Goal: Information Seeking & Learning: Find contact information

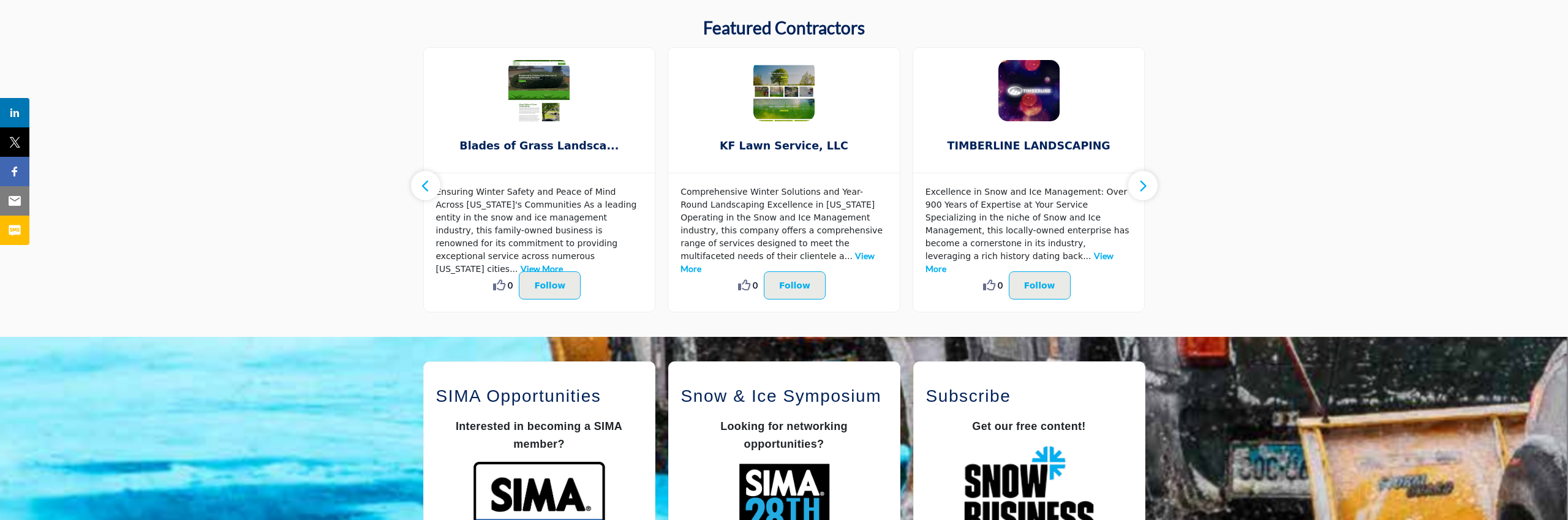
scroll to position [647, 0]
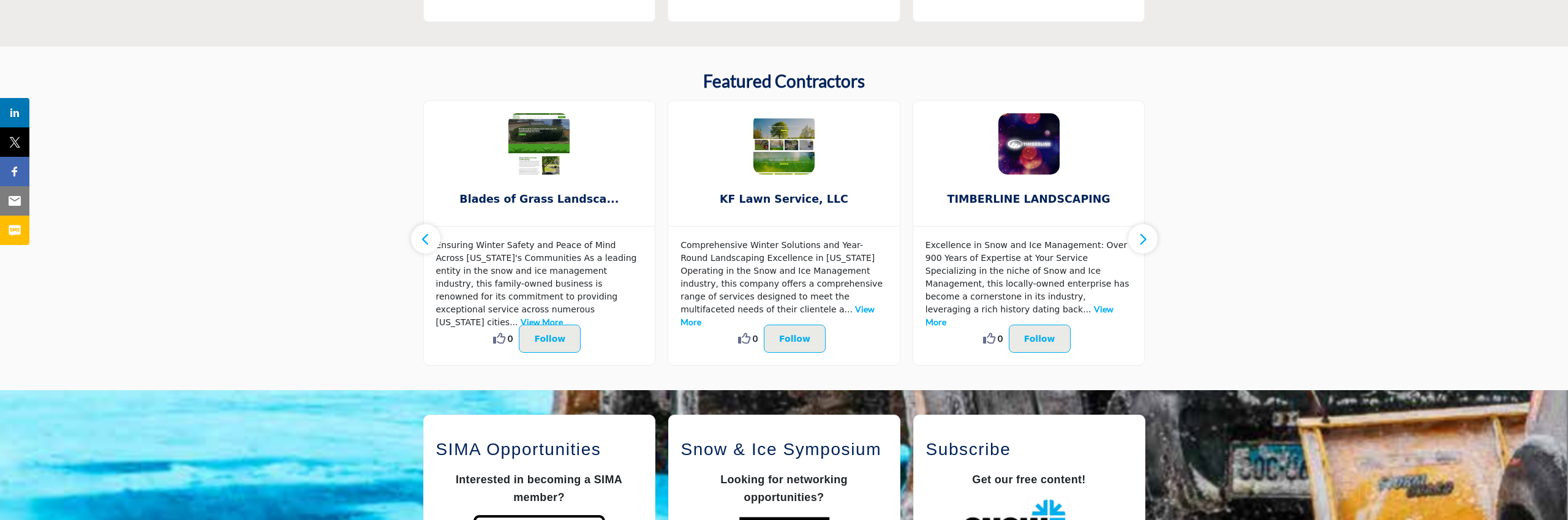
click at [1147, 240] on icon "button" at bounding box center [1143, 239] width 10 height 15
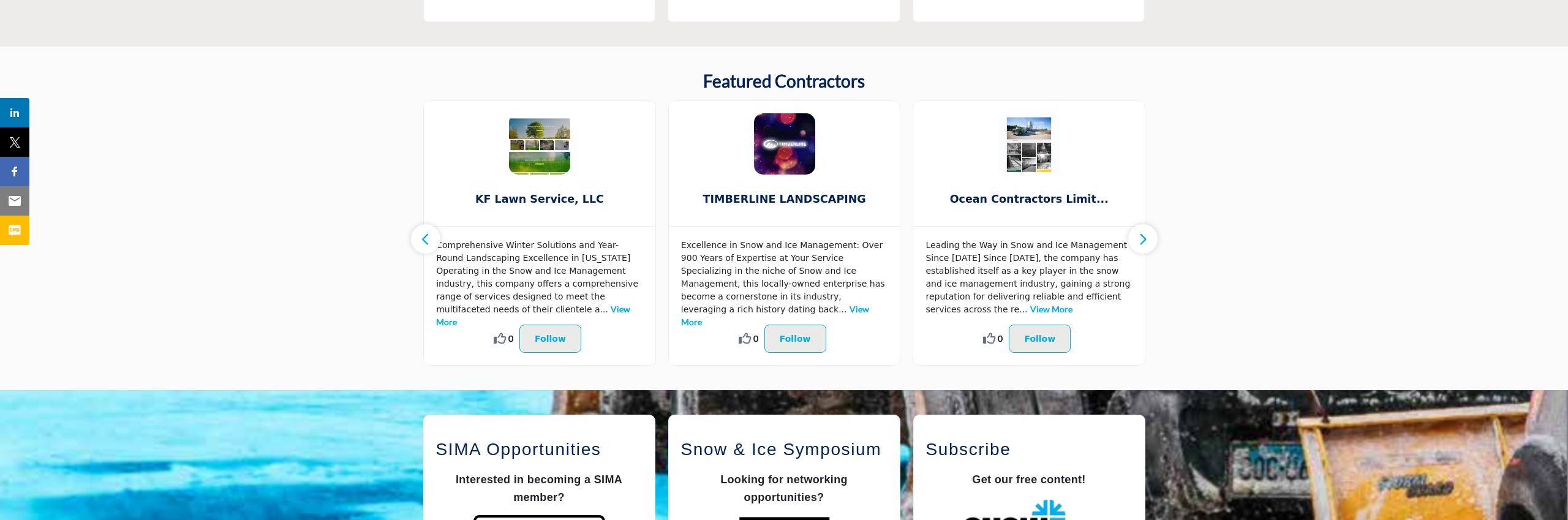
click at [1147, 240] on icon "button" at bounding box center [1143, 239] width 10 height 15
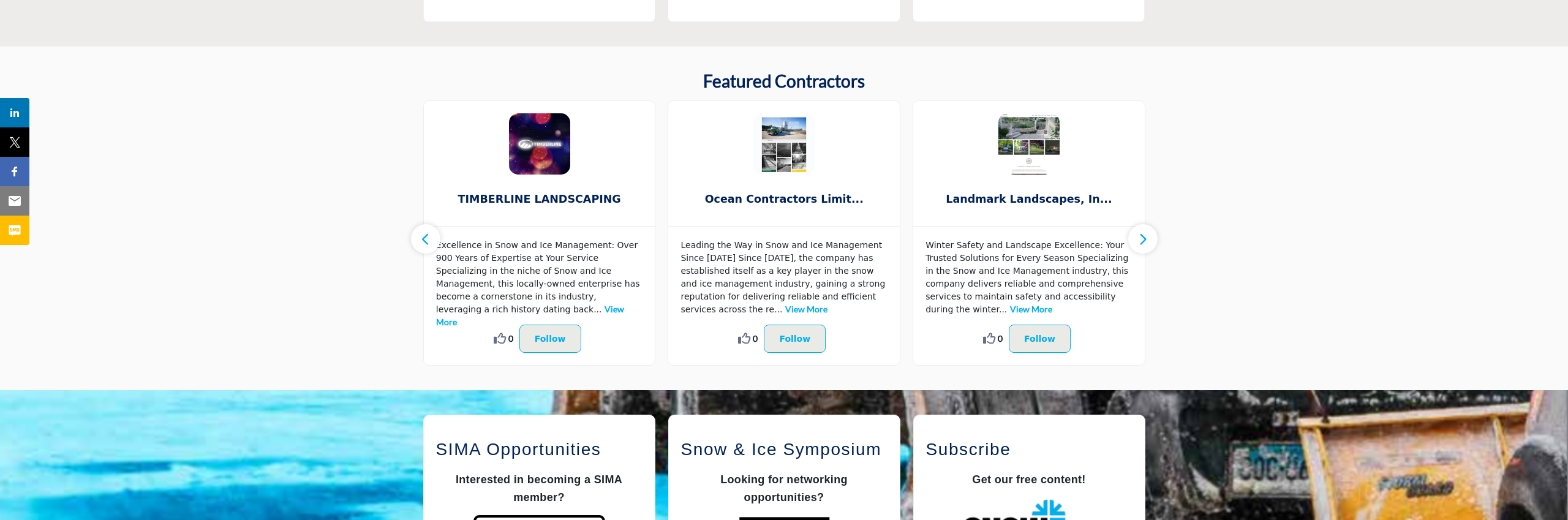
click at [1147, 240] on icon "button" at bounding box center [1143, 239] width 10 height 15
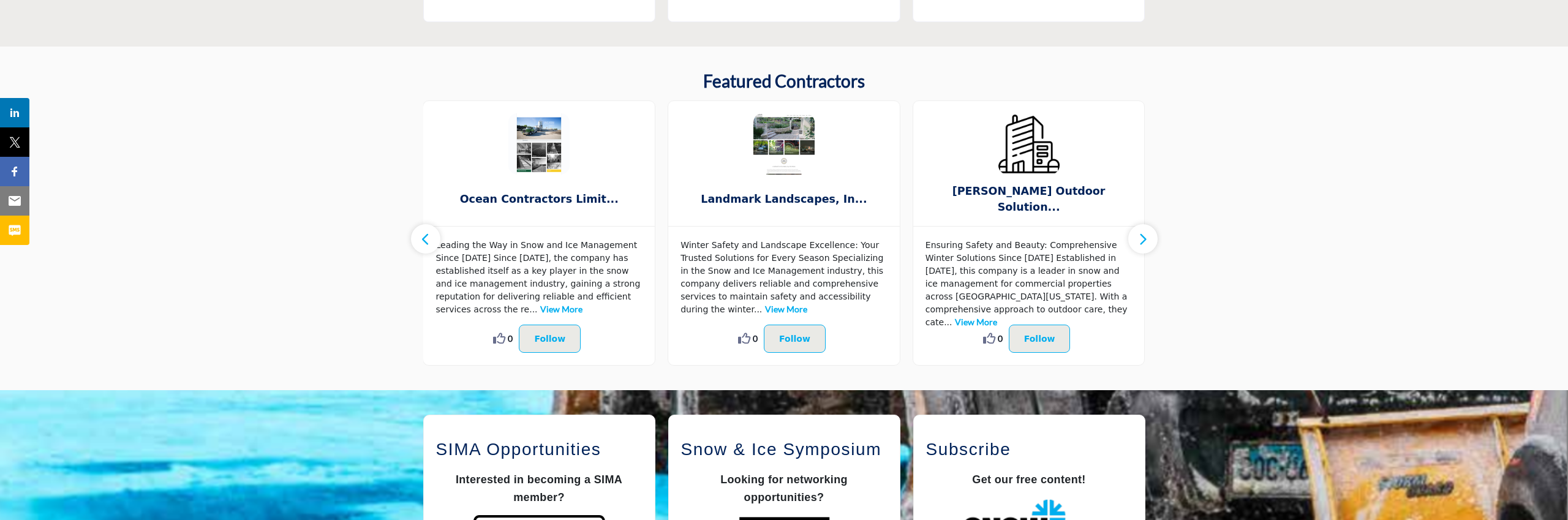
click at [1147, 240] on icon "button" at bounding box center [1143, 239] width 10 height 15
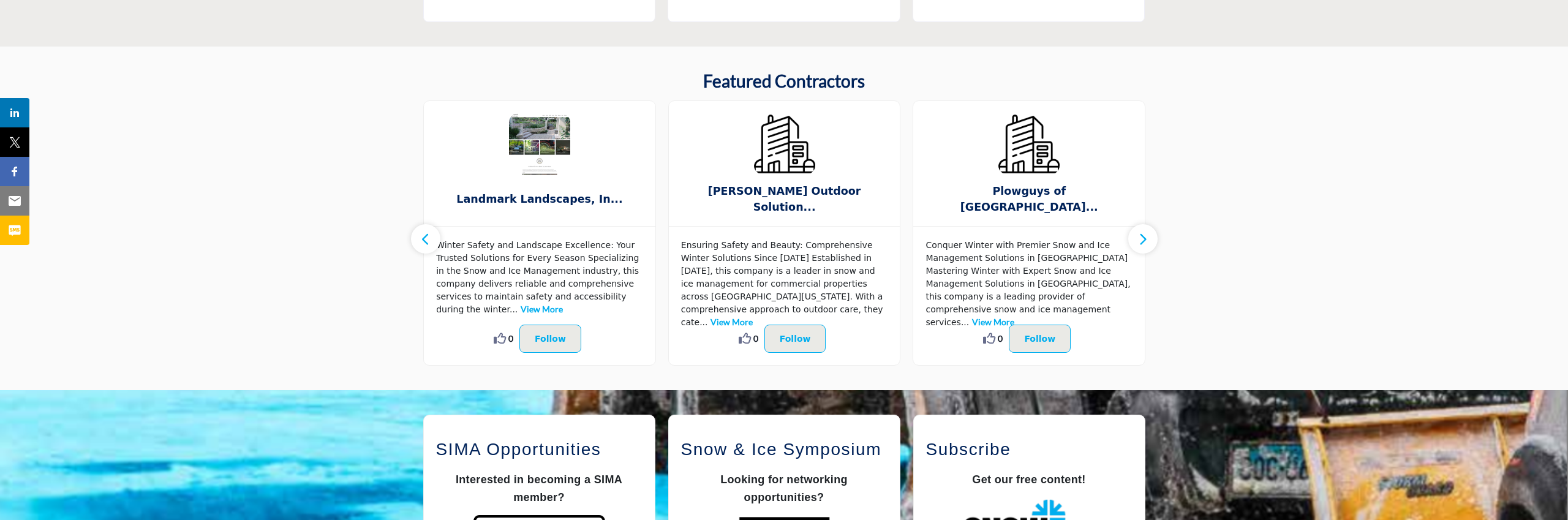
click at [1147, 240] on icon "button" at bounding box center [1143, 239] width 10 height 15
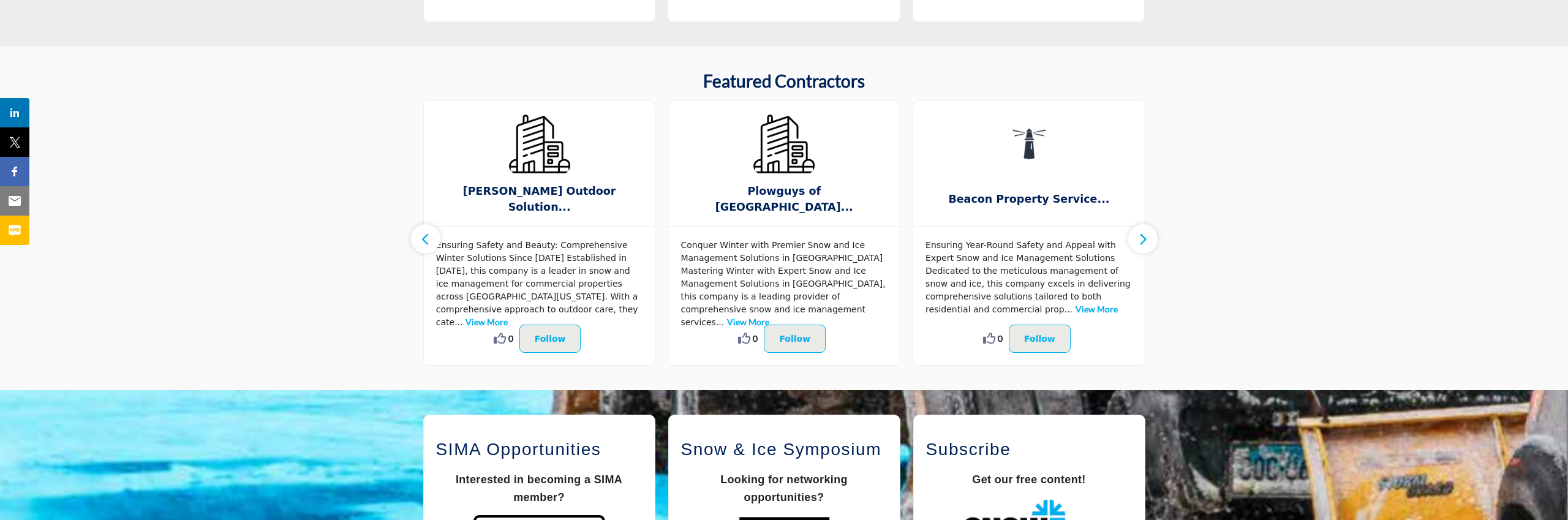
click at [1147, 240] on icon "button" at bounding box center [1143, 239] width 10 height 15
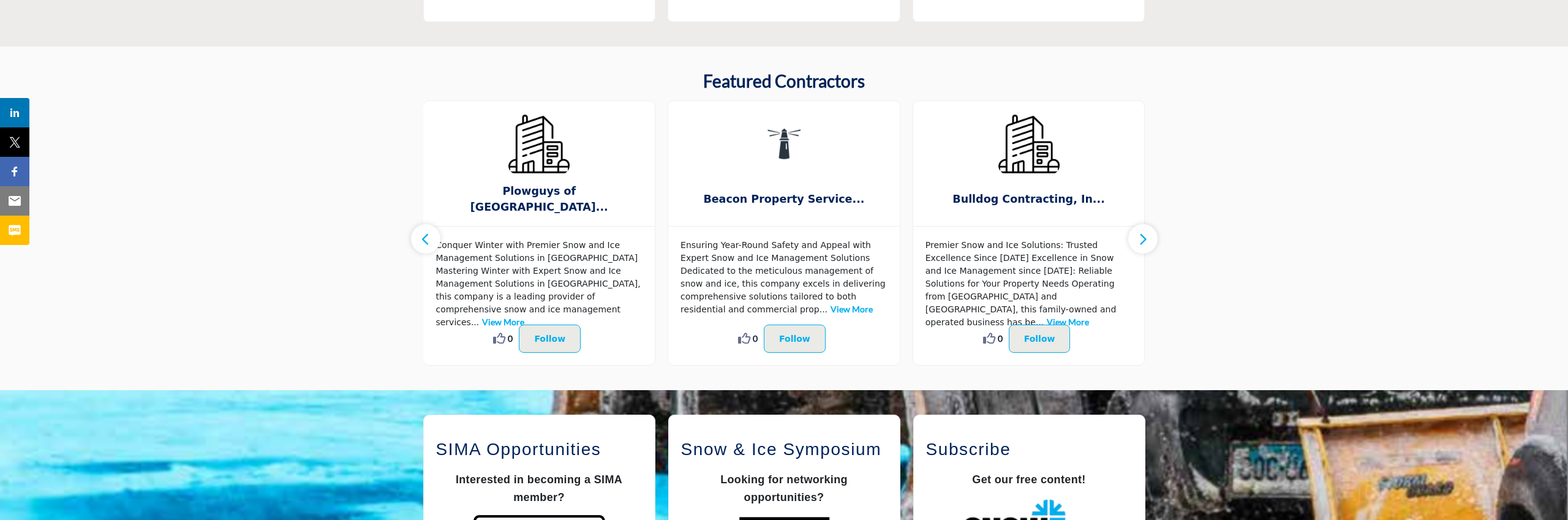
click at [1147, 240] on icon "button" at bounding box center [1143, 239] width 10 height 15
click at [435, 247] on button "button" at bounding box center [425, 238] width 30 height 30
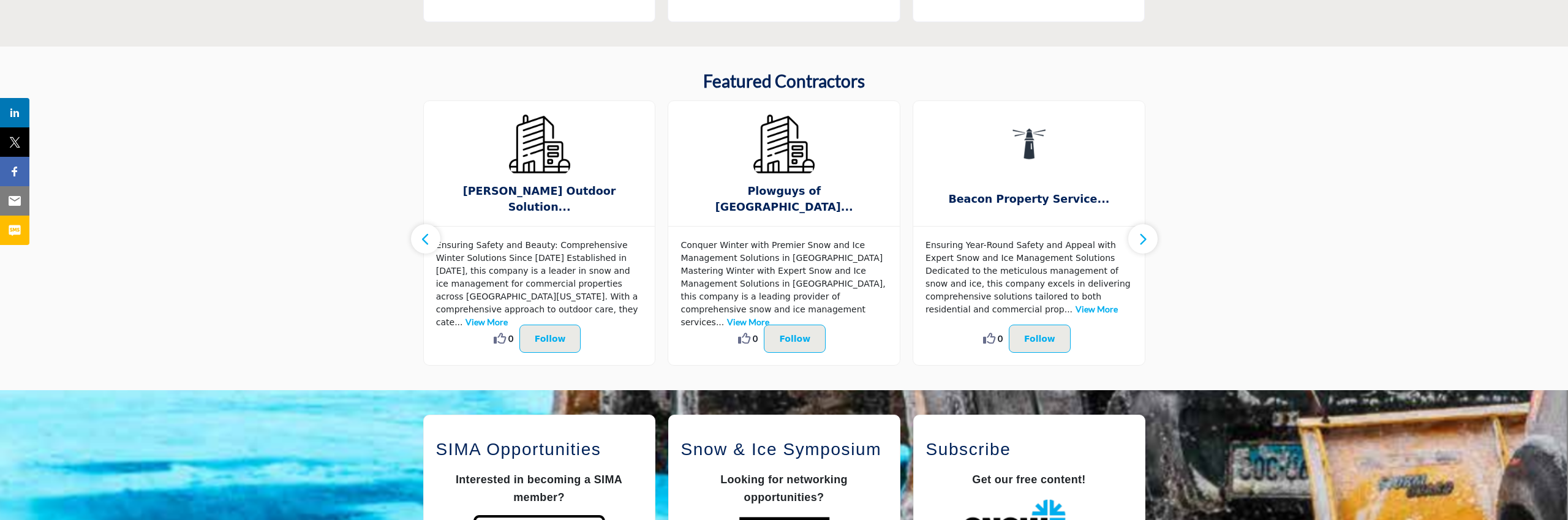
click at [435, 247] on button "button" at bounding box center [425, 238] width 30 height 30
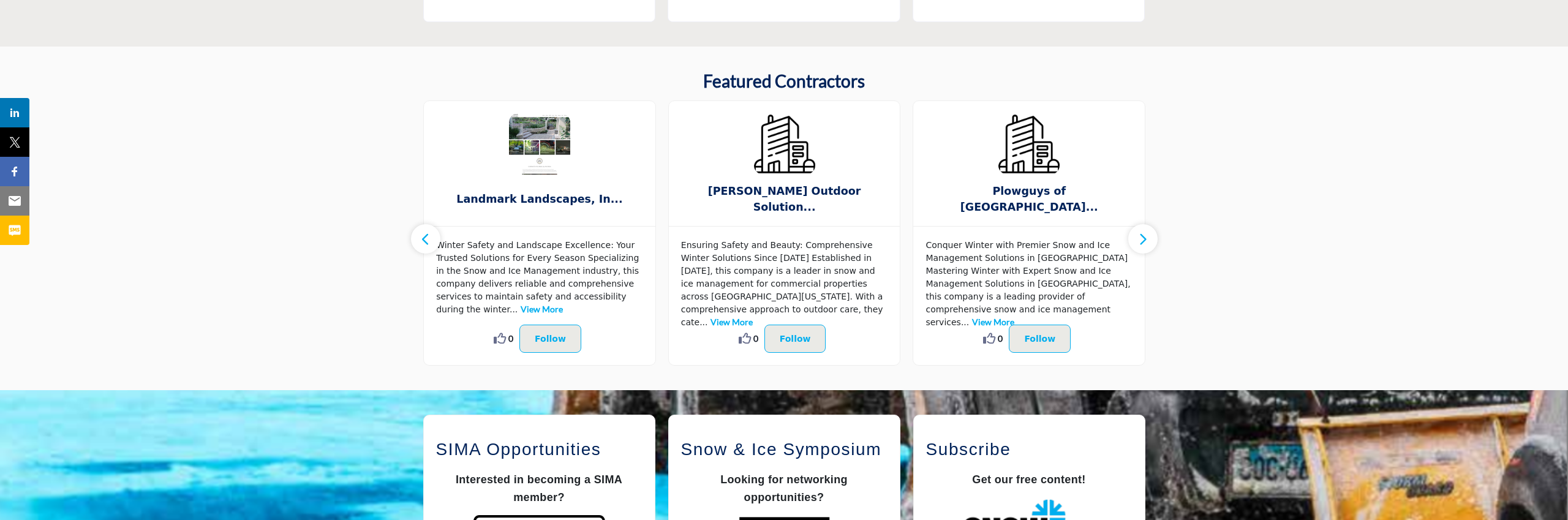
click at [435, 247] on button "button" at bounding box center [425, 238] width 30 height 30
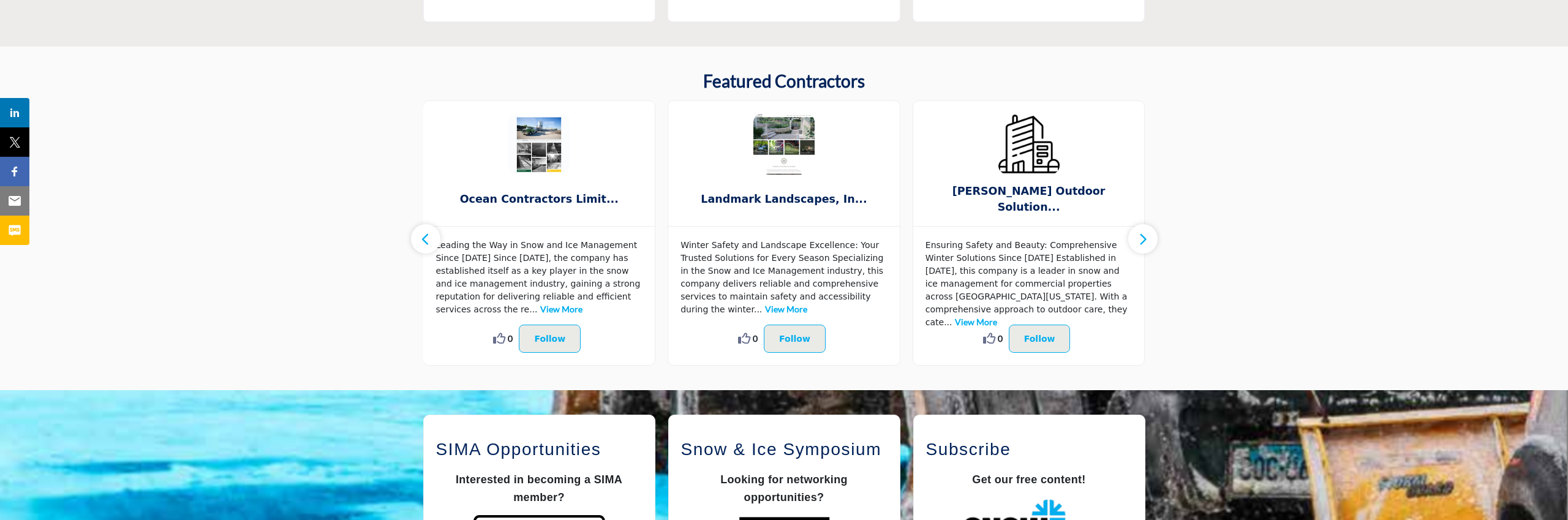
click at [435, 247] on button "button" at bounding box center [425, 238] width 30 height 30
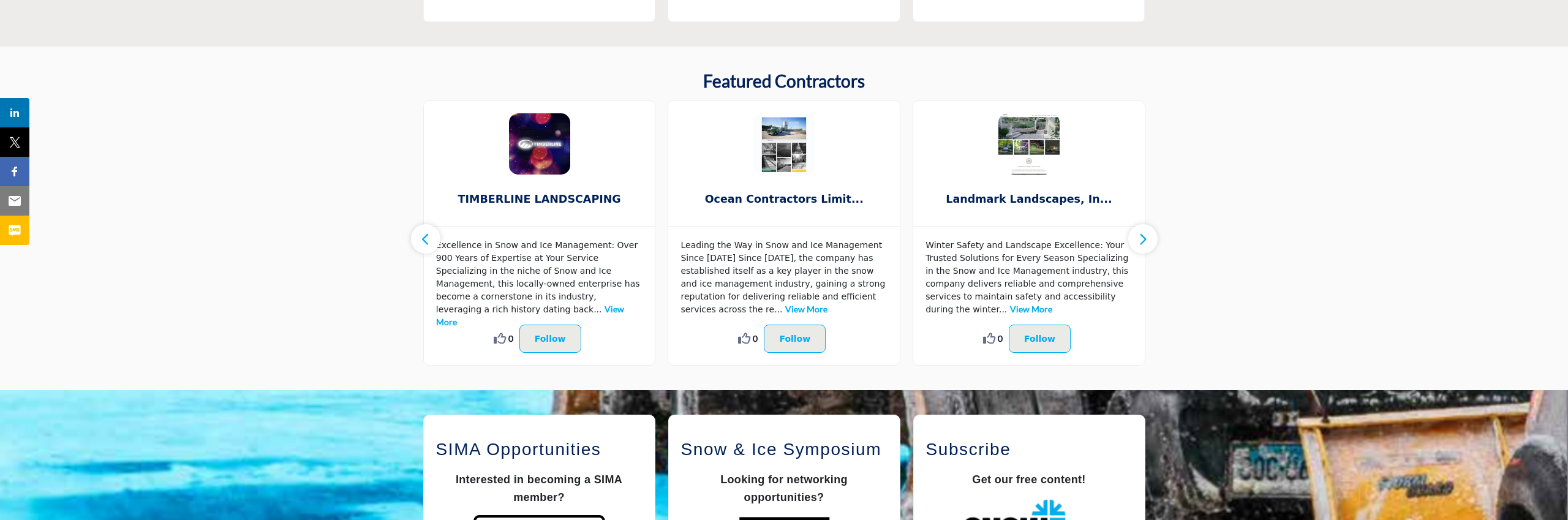
click at [435, 247] on button "button" at bounding box center [425, 238] width 30 height 30
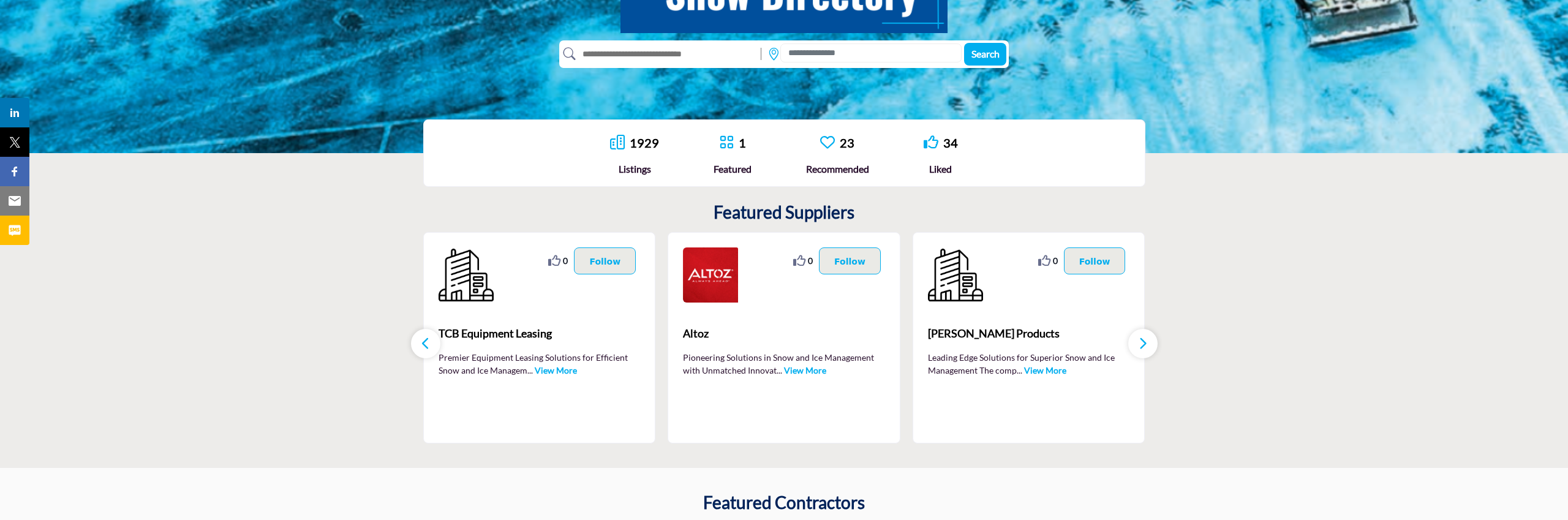
scroll to position [0, 0]
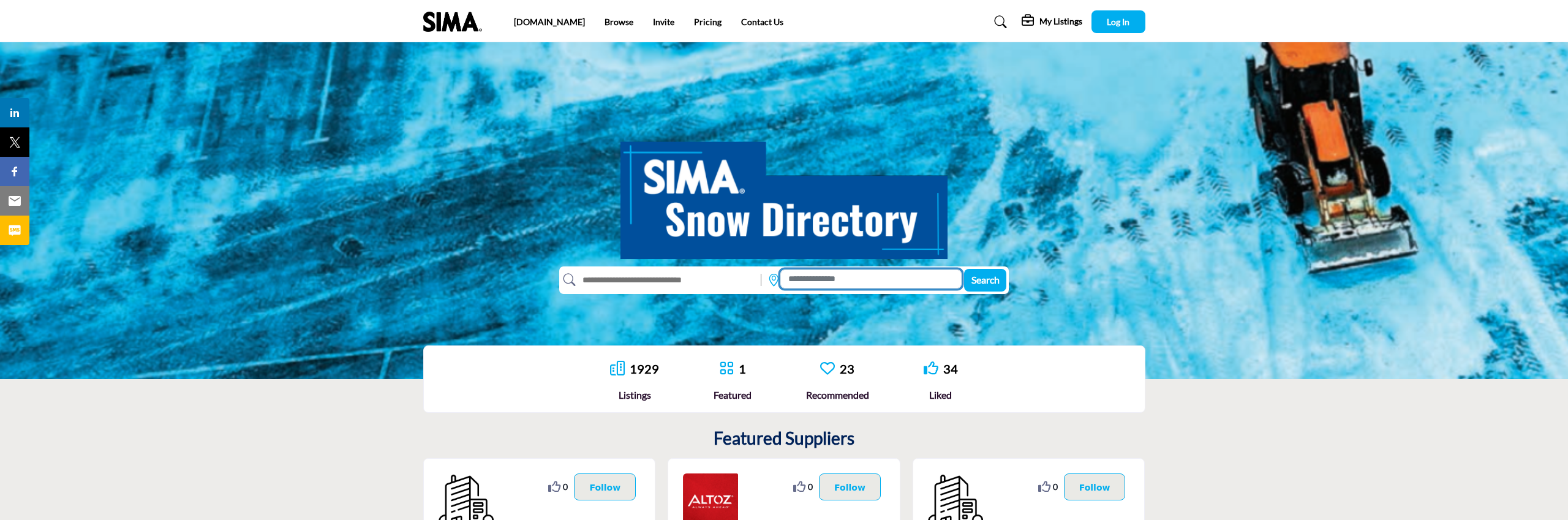
click at [849, 277] on input at bounding box center [871, 279] width 181 height 19
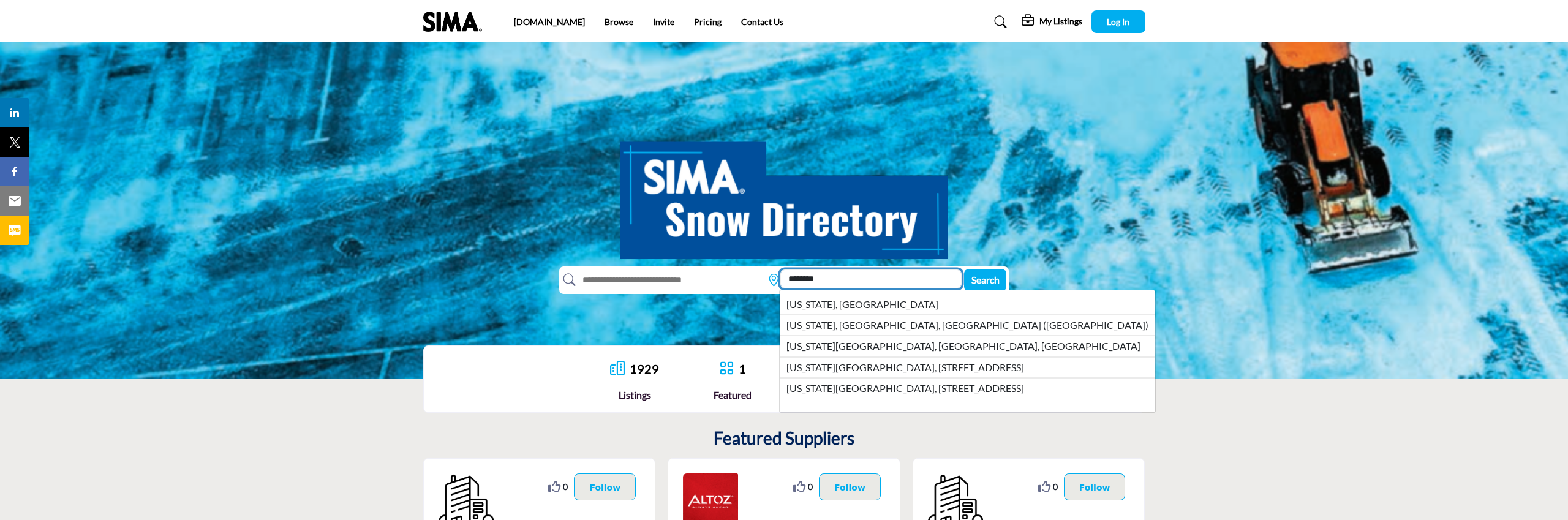
type input "********"
click at [964, 269] on button "Search" at bounding box center [985, 281] width 42 height 23
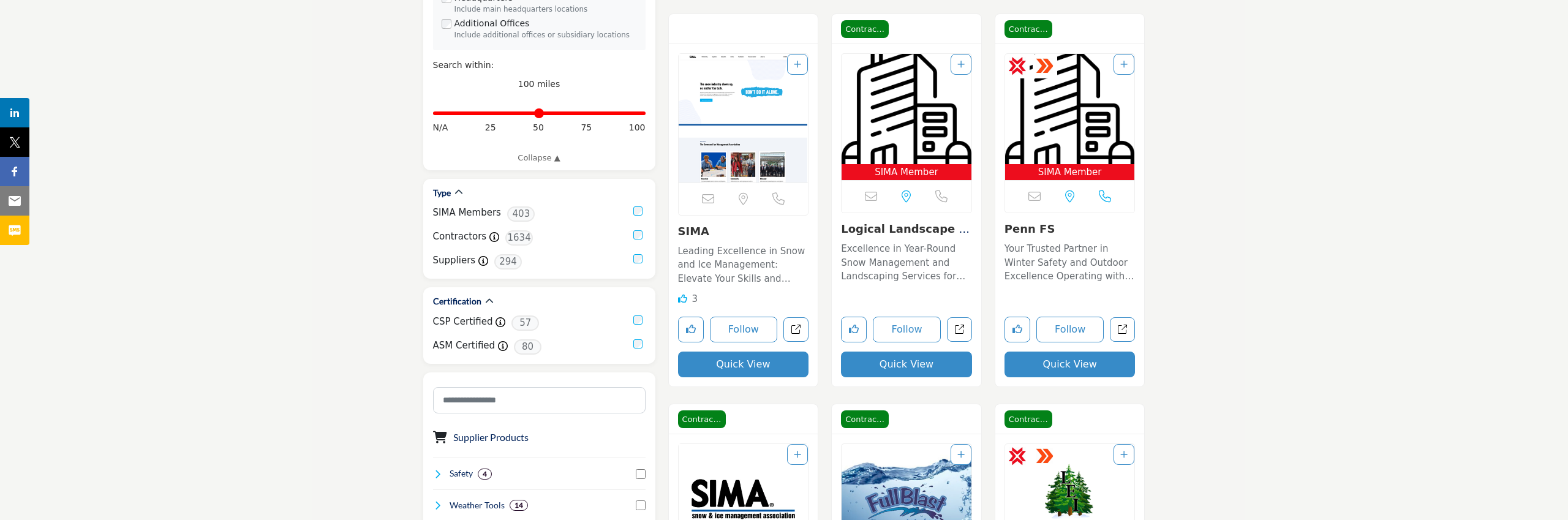
scroll to position [317, 0]
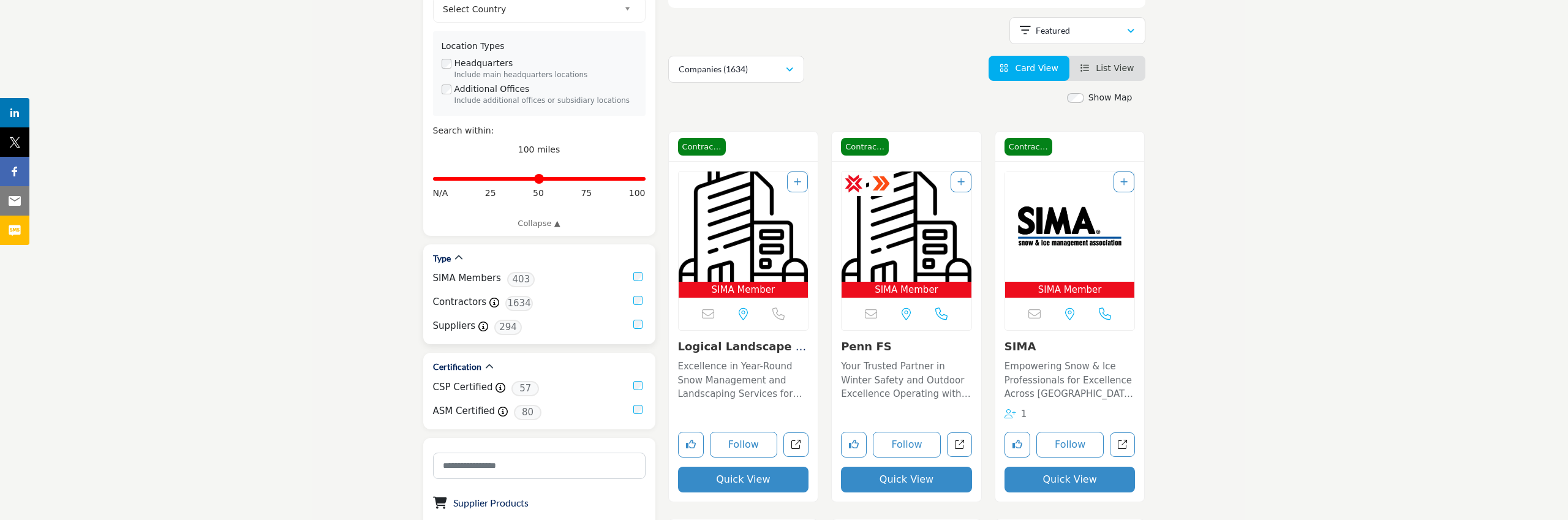
scroll to position [247, 0]
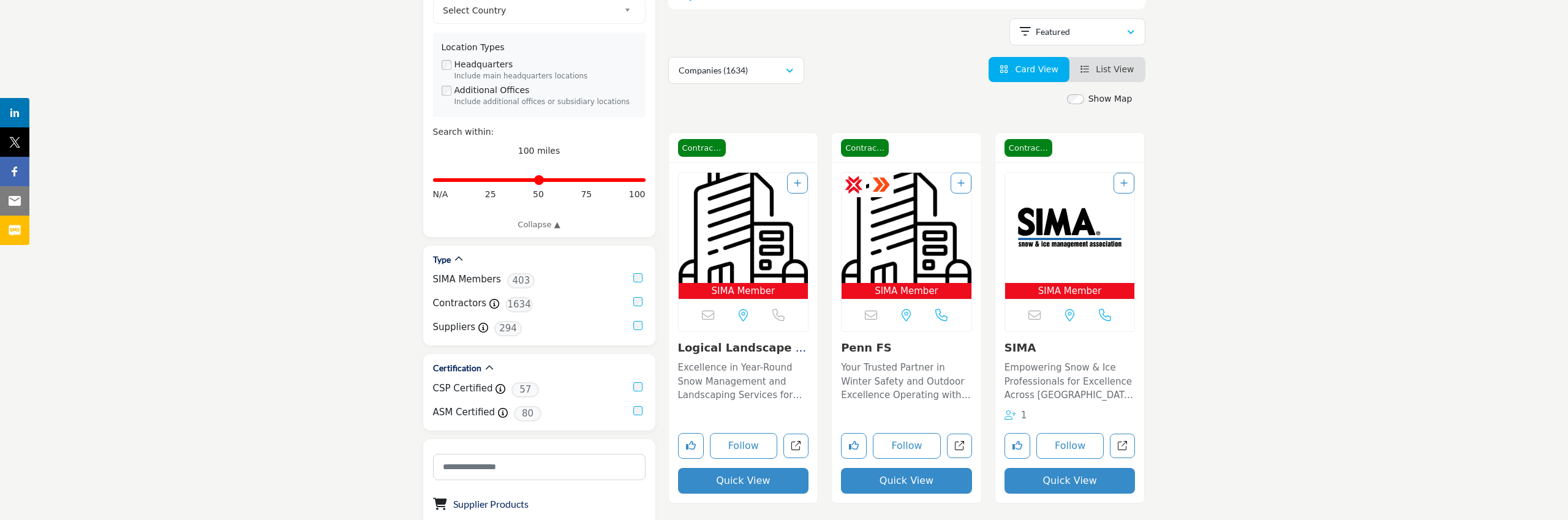
click at [1032, 73] on span "Card View" at bounding box center [1036, 69] width 43 height 10
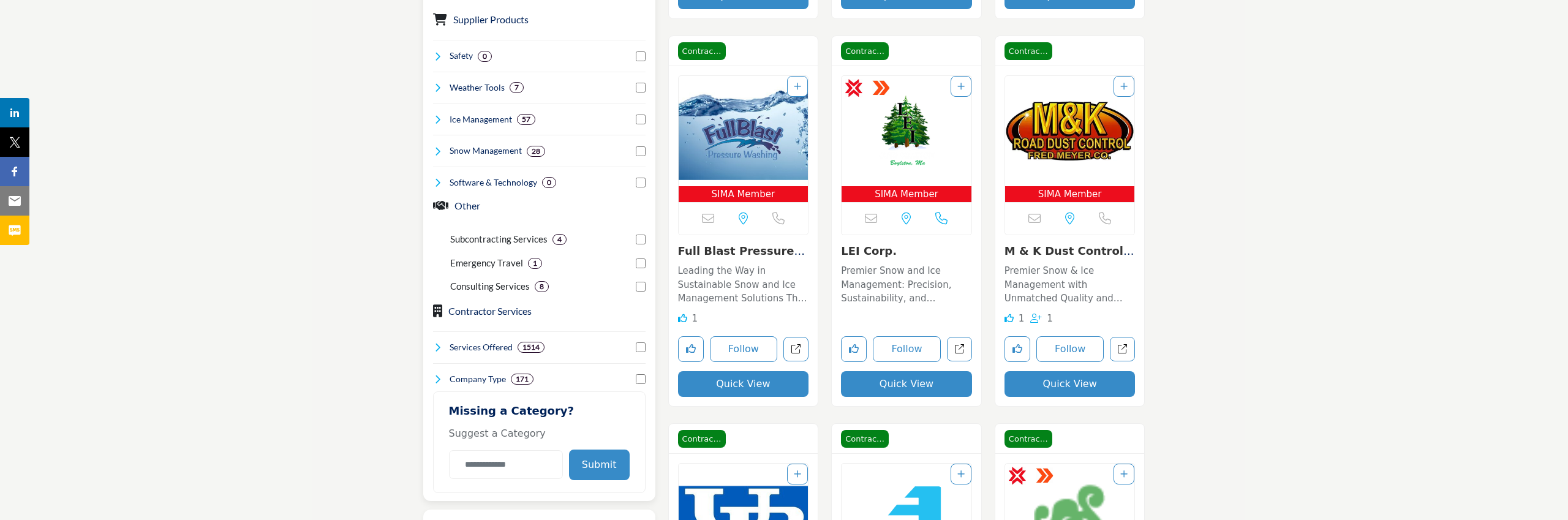
scroll to position [737, 0]
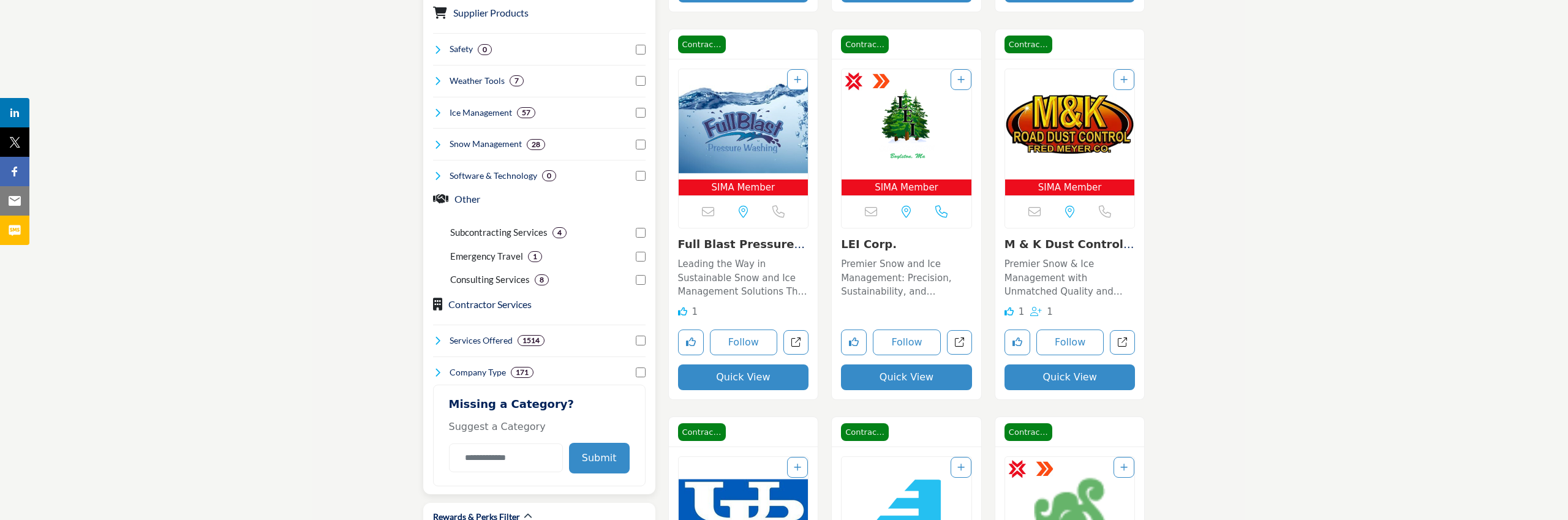
click at [613, 458] on button "Submit" at bounding box center [598, 458] width 61 height 31
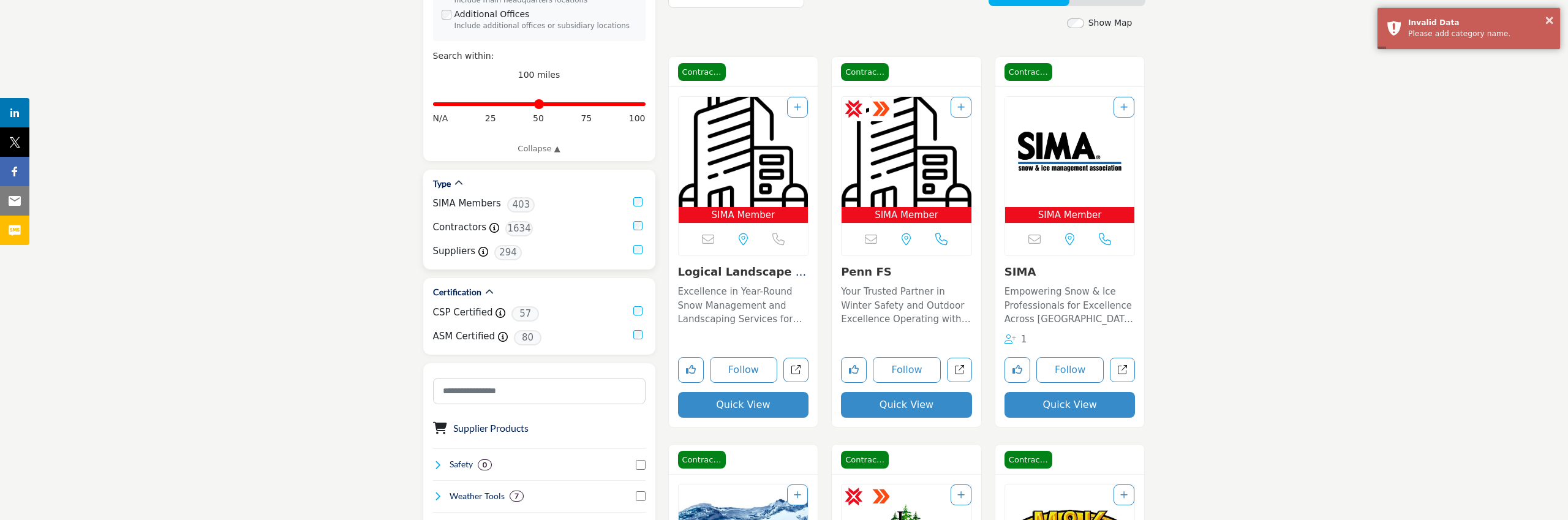
scroll to position [310, 0]
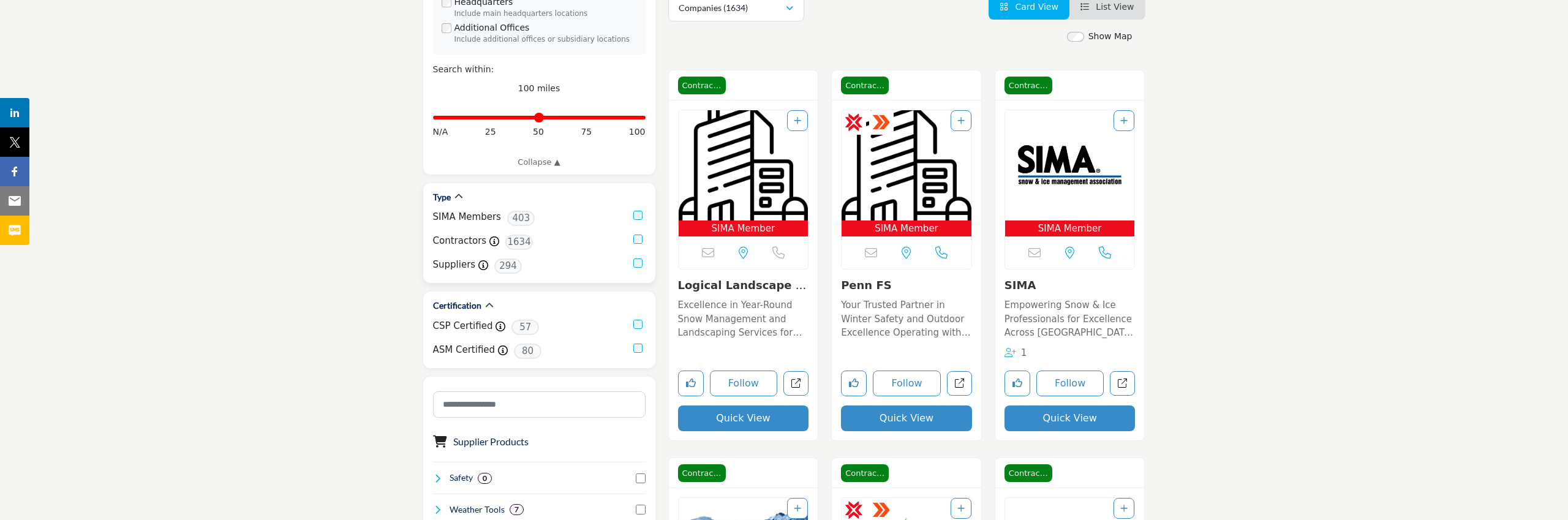
click at [454, 240] on label "Contractors" at bounding box center [460, 240] width 54 height 14
click at [512, 243] on span "1634" at bounding box center [518, 242] width 28 height 15
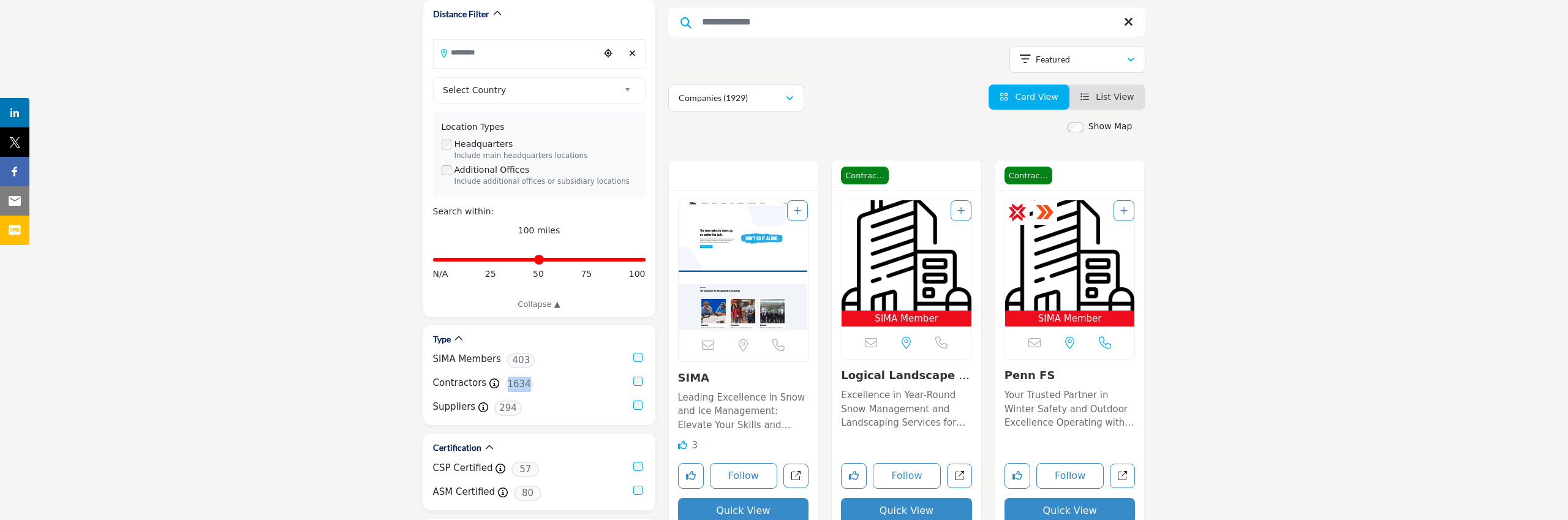
click at [1121, 99] on span "List View" at bounding box center [1114, 97] width 38 height 10
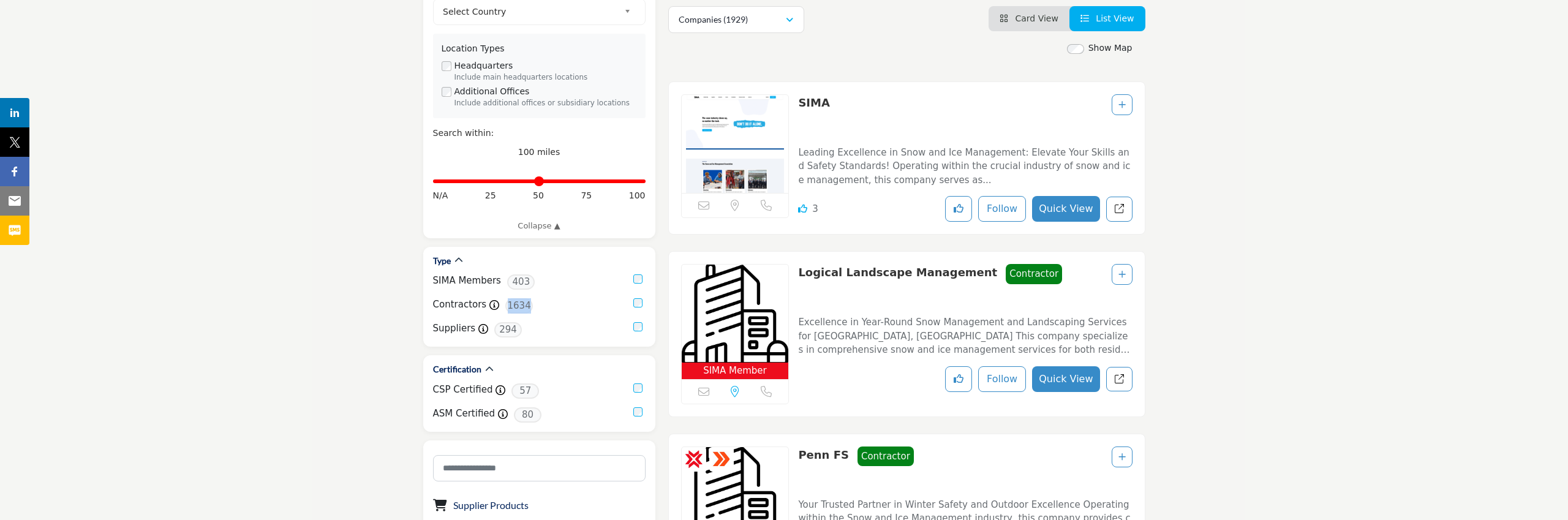
scroll to position [244, 0]
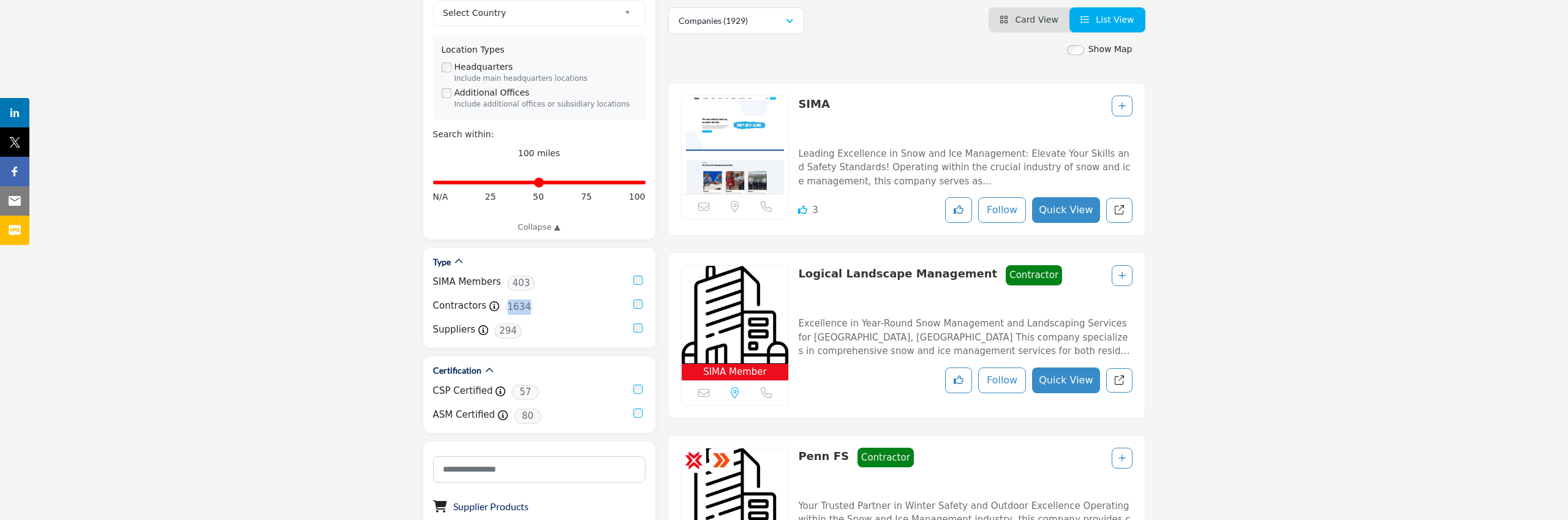
click at [1042, 23] on span "Card View" at bounding box center [1036, 19] width 43 height 10
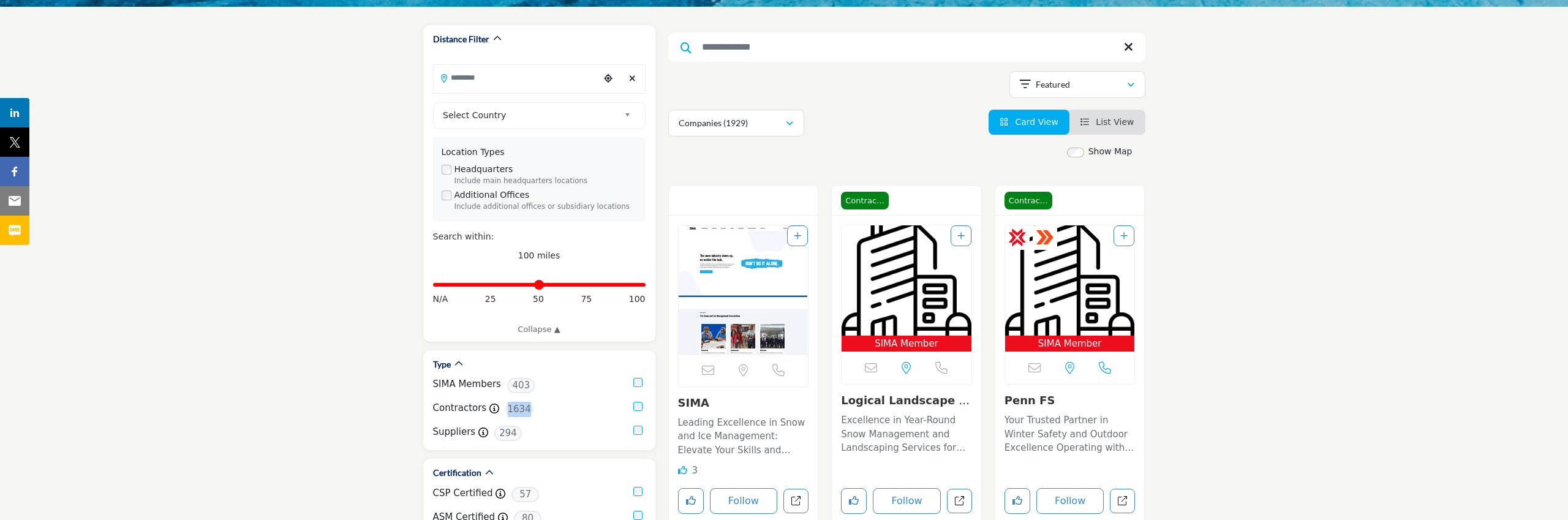
scroll to position [138, 0]
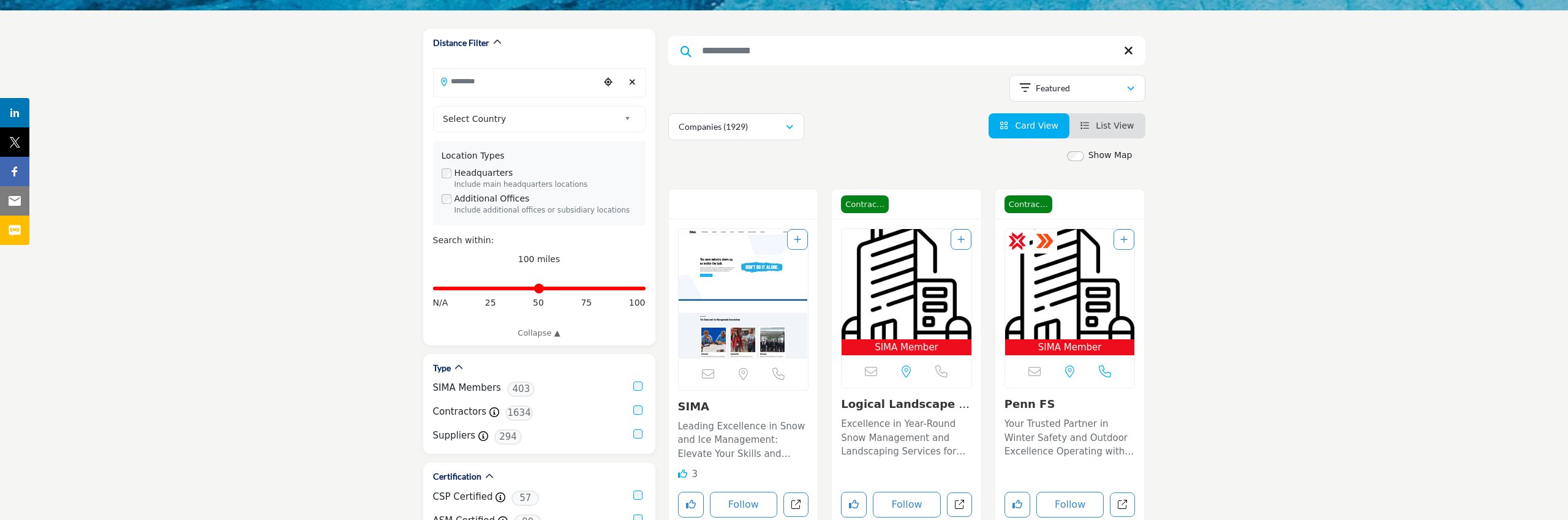
click at [875, 58] on input "Search Keyword" at bounding box center [907, 51] width 477 height 30
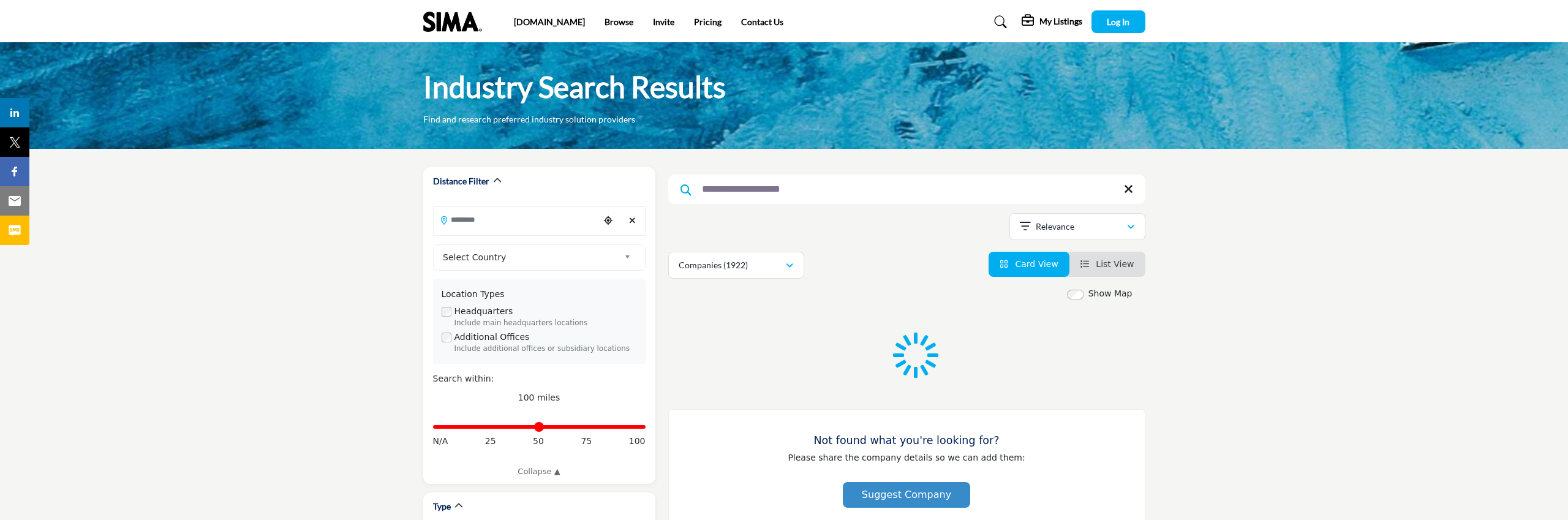
type input "**********"
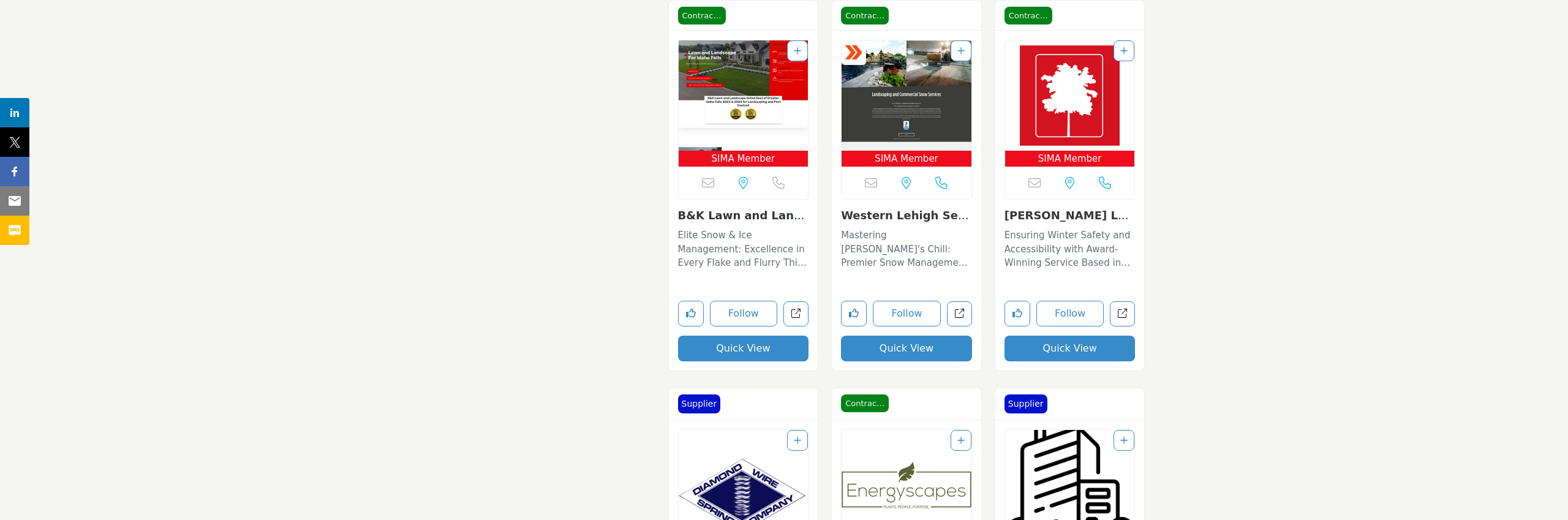
scroll to position [4584, 0]
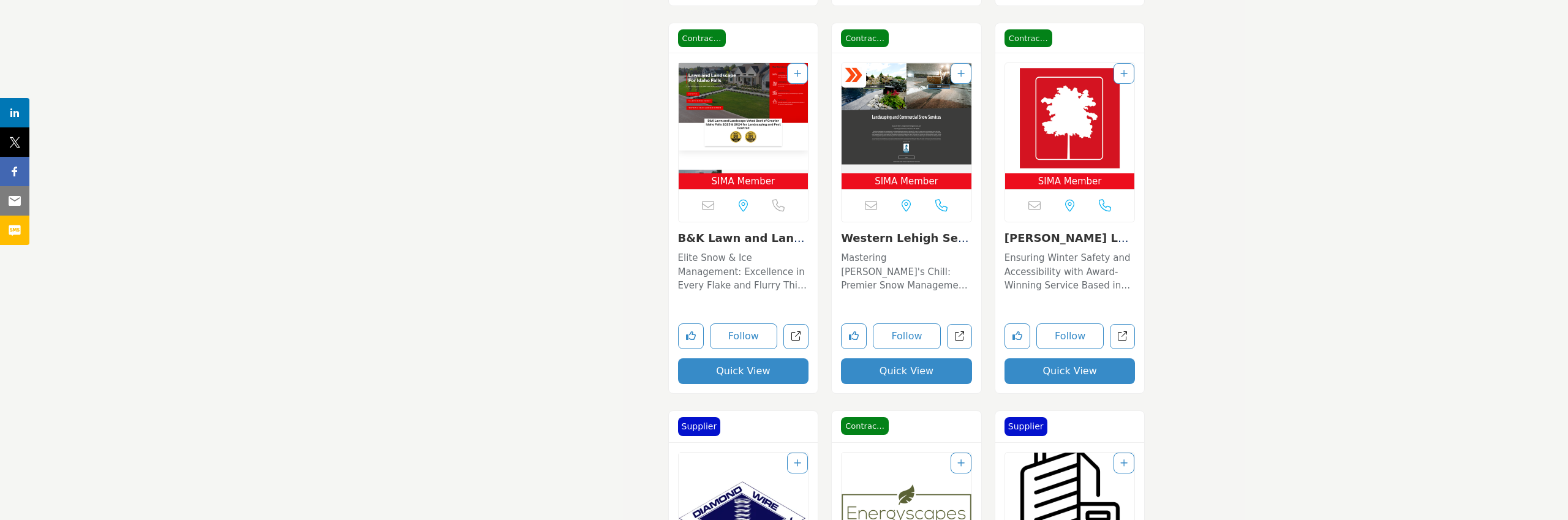
click at [747, 240] on link "B&K Lawn and Landsca..." at bounding box center [744, 244] width 131 height 26
